Goal: Check status: Check status

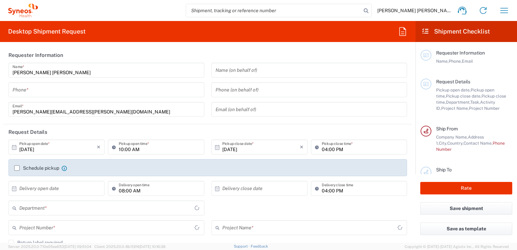
type input "3110"
type input "[GEOGRAPHIC_DATA]"
type input "Syneos Health Clinical [GEOGRAPHIC_DATA]"
click at [505, 11] on icon "button" at bounding box center [504, 10] width 11 height 11
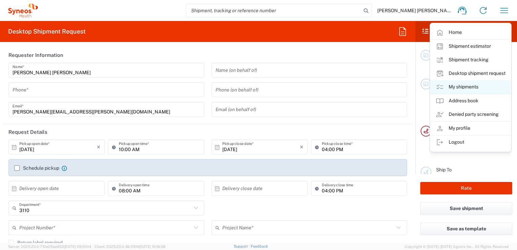
click at [473, 87] on link "My shipments" at bounding box center [471, 87] width 81 height 14
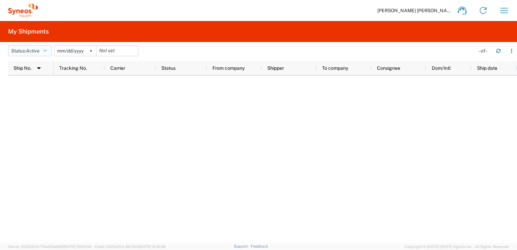
click at [47, 51] on icon "button" at bounding box center [44, 50] width 3 height 5
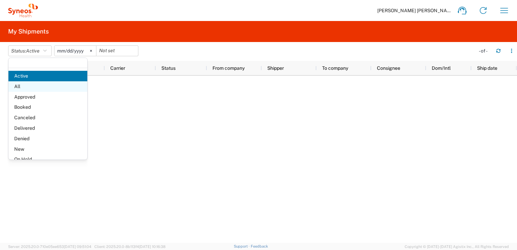
click at [21, 85] on span "All" at bounding box center [47, 86] width 79 height 10
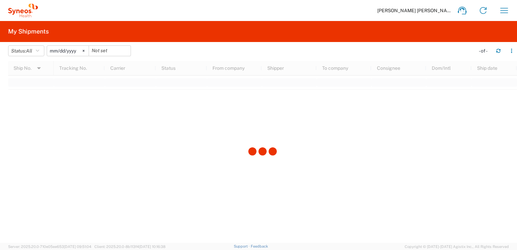
click at [65, 52] on input "[DATE]" at bounding box center [68, 51] width 42 height 10
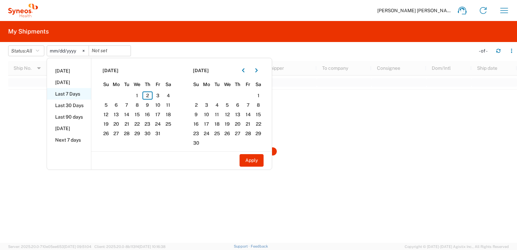
click at [69, 92] on li "Last 7 Days" at bounding box center [69, 94] width 44 height 12
type input "[DATE]"
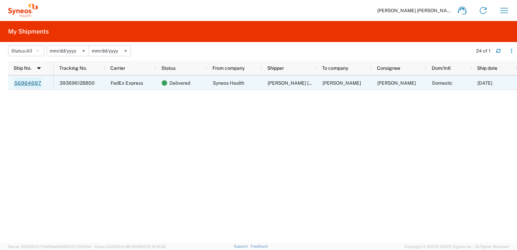
click at [31, 82] on link "56964697" at bounding box center [28, 83] width 28 height 11
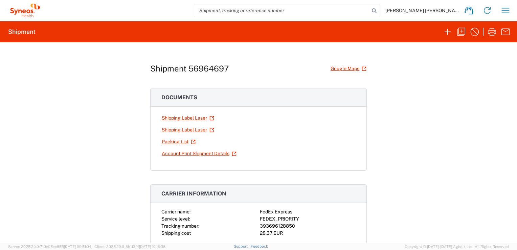
scroll to position [34, 0]
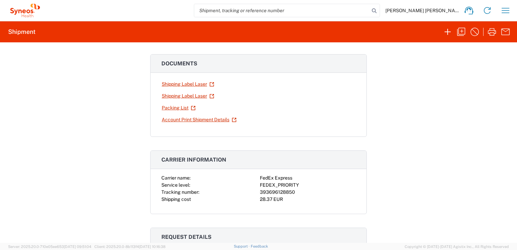
drag, startPoint x: 339, startPoint y: 201, endPoint x: 336, endPoint y: 197, distance: 4.7
click at [339, 200] on div "28.37 EUR" at bounding box center [308, 199] width 96 height 7
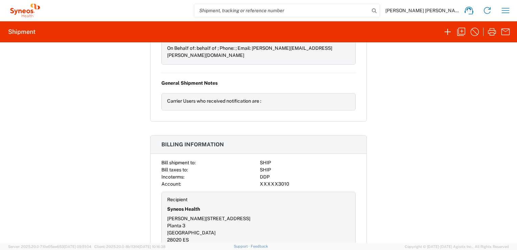
scroll to position [673, 0]
